Goal: Find specific page/section: Find specific page/section

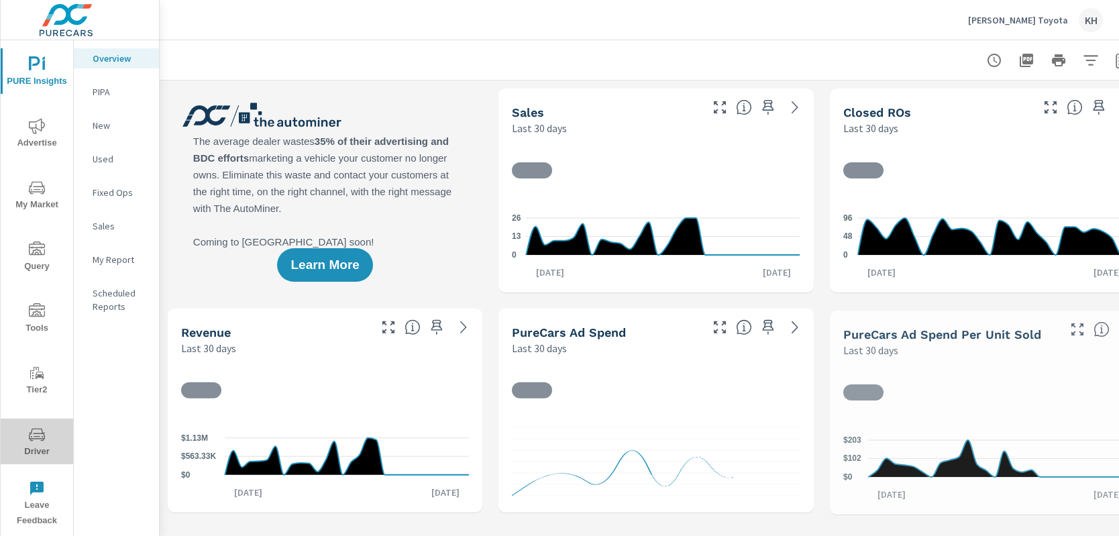
click at [49, 435] on span "Driver" at bounding box center [37, 443] width 64 height 33
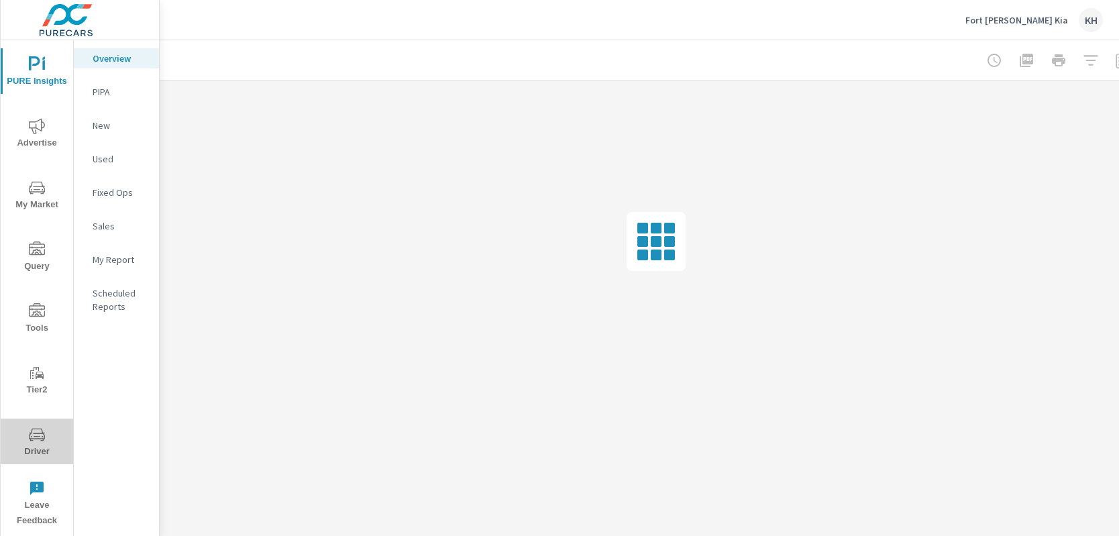
click at [32, 442] on icon "nav menu" at bounding box center [37, 435] width 16 height 16
